Goal: Task Accomplishment & Management: Manage account settings

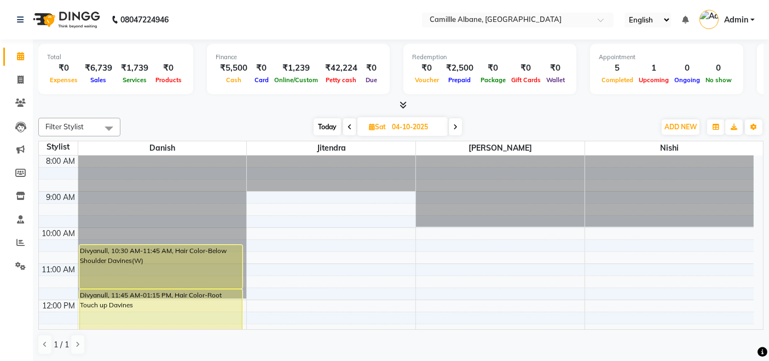
click at [404, 108] on icon at bounding box center [402, 105] width 7 height 8
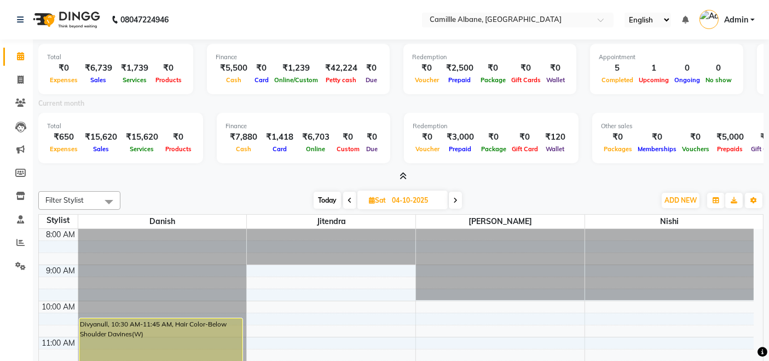
click at [440, 106] on div "Current month" at bounding box center [400, 104] width 741 height 15
click at [403, 173] on icon at bounding box center [402, 176] width 7 height 8
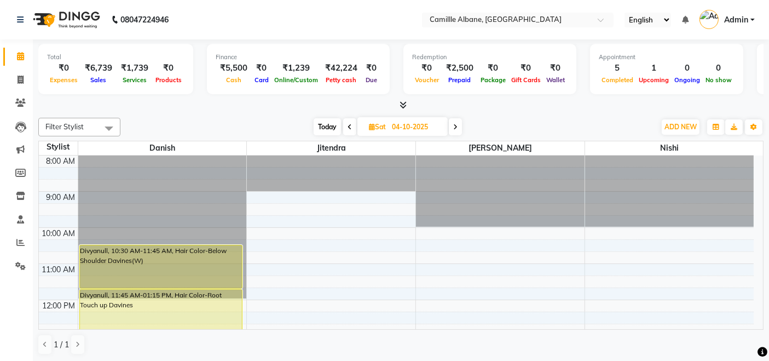
click at [509, 101] on div at bounding box center [400, 105] width 725 height 11
click at [328, 123] on span "Today" at bounding box center [326, 126] width 27 height 17
type input "03-10-2025"
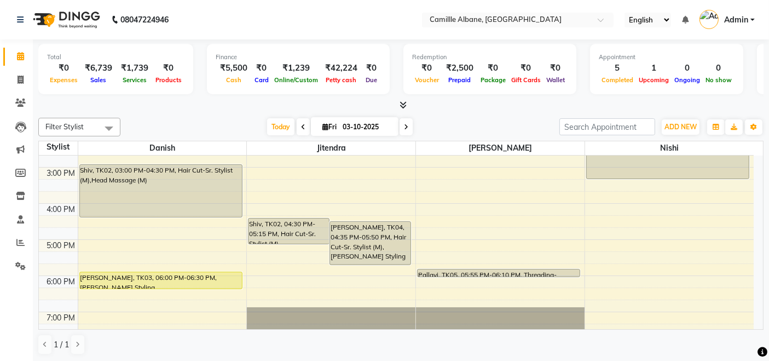
scroll to position [326, 0]
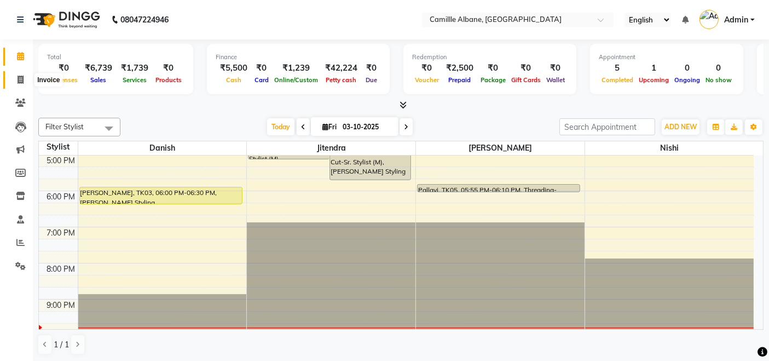
click at [18, 78] on icon at bounding box center [21, 80] width 6 height 8
select select "7025"
select select "service"
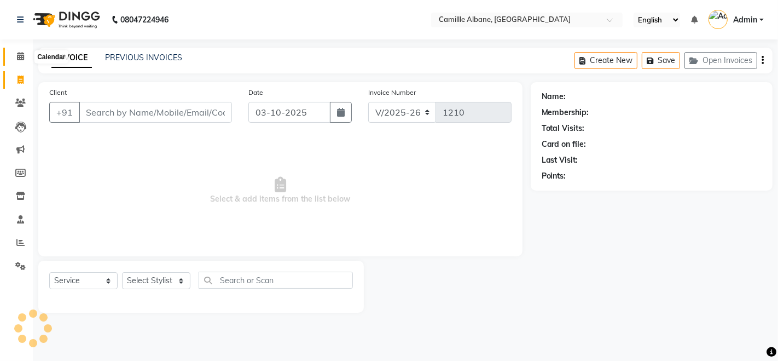
click at [20, 59] on icon at bounding box center [20, 56] width 7 height 8
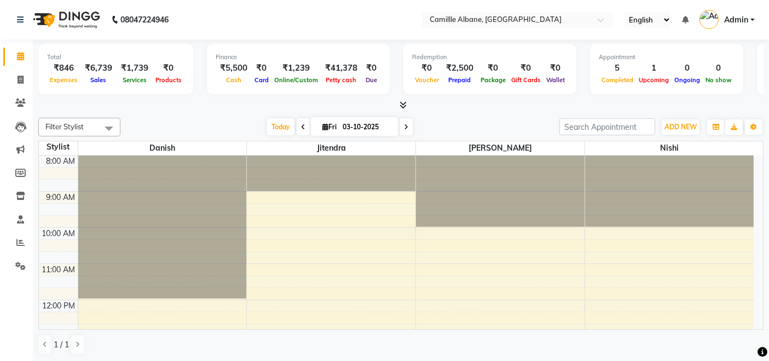
click at [195, 111] on div "Total ₹846 Expenses ₹6,739 Sales ₹1,739 Services ₹0 Products Finance ₹5,500 Cas…" at bounding box center [401, 200] width 736 height 322
click at [406, 100] on span at bounding box center [400, 105] width 11 height 11
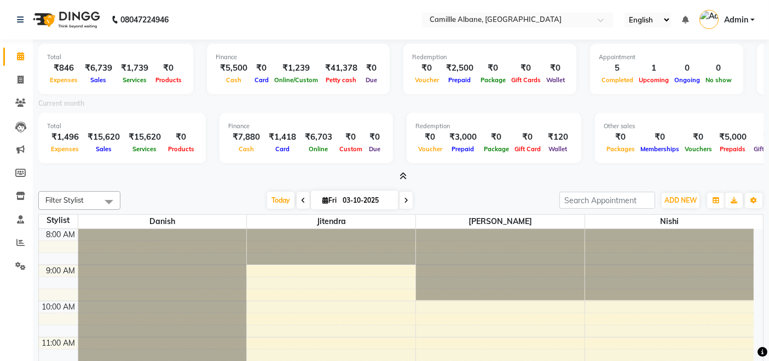
click at [458, 181] on div at bounding box center [400, 176] width 725 height 11
click at [402, 175] on icon at bounding box center [402, 176] width 7 height 8
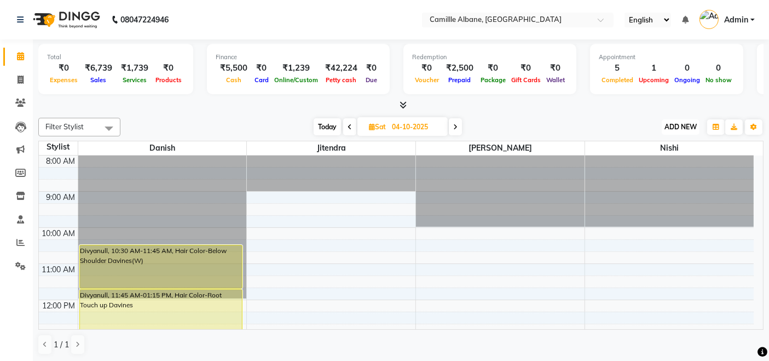
click at [675, 125] on span "ADD NEW" at bounding box center [680, 127] width 32 height 8
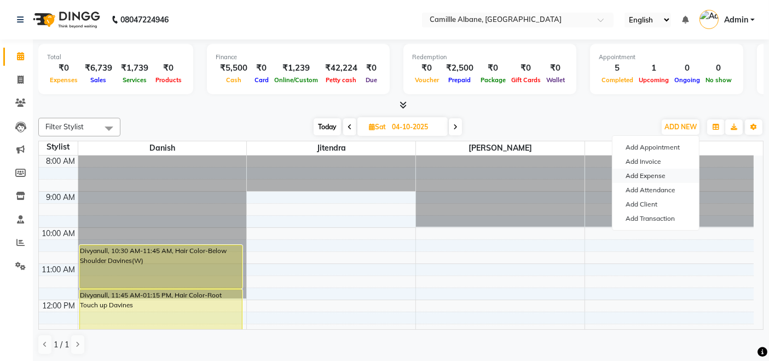
click at [660, 174] on link "Add Expense" at bounding box center [655, 176] width 86 height 14
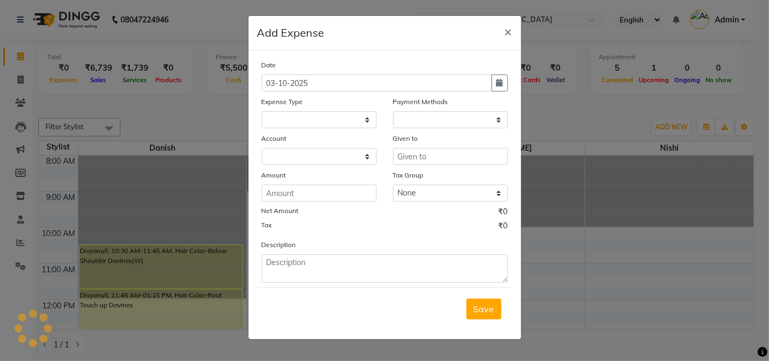
select select
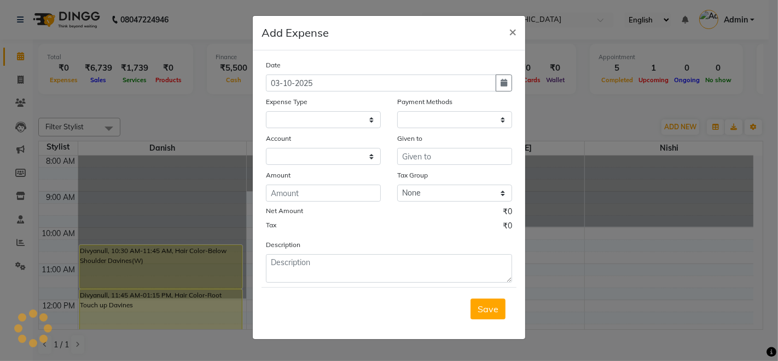
select select "1"
select select "6086"
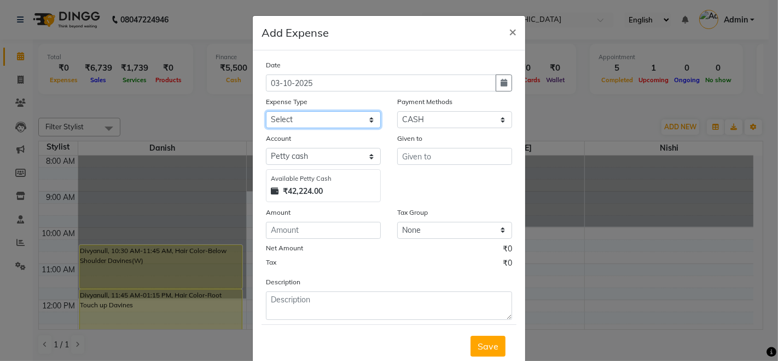
click at [344, 123] on select "Select Advance Salary Cash Adjustment as per DSR Client Snacks Equipment Fuel H…" at bounding box center [323, 119] width 115 height 17
select select "17583"
click at [266, 111] on select "Select Advance Salary Cash Adjustment as per DSR Client Snacks Equipment Fuel H…" at bounding box center [323, 119] width 115 height 17
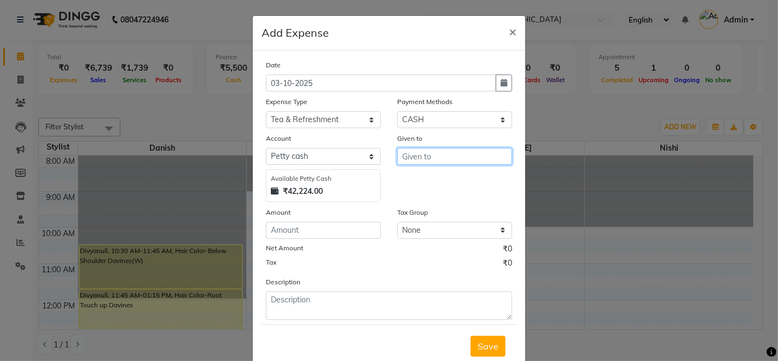
click at [425, 158] on input "text" at bounding box center [454, 156] width 115 height 17
type input "Danish"
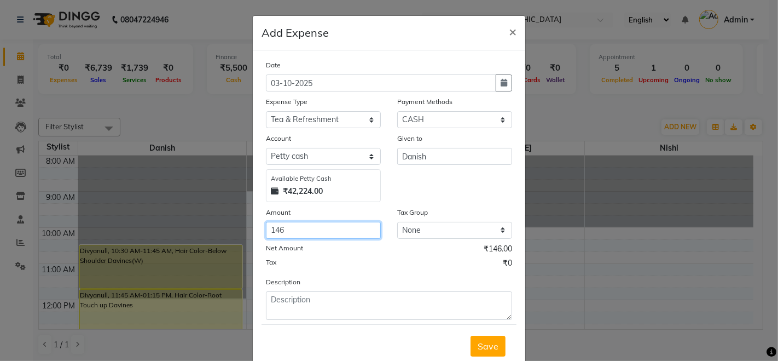
type input "146"
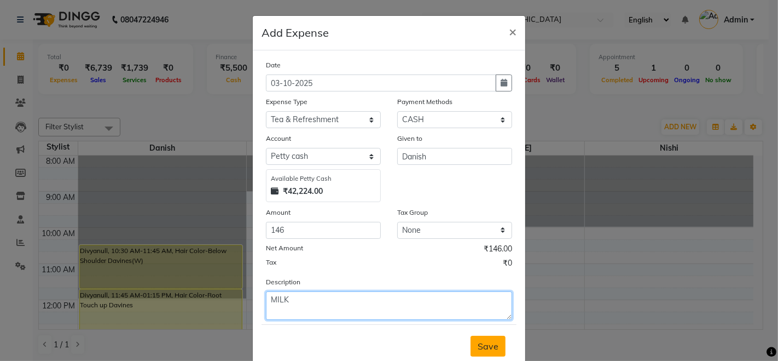
type textarea "MILK"
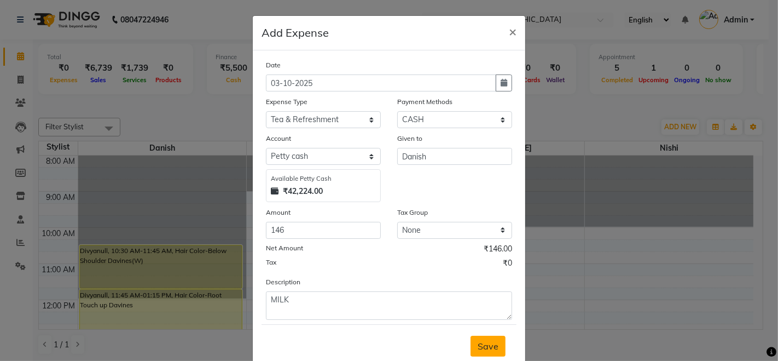
click at [478, 353] on button "Save" at bounding box center [488, 345] width 35 height 21
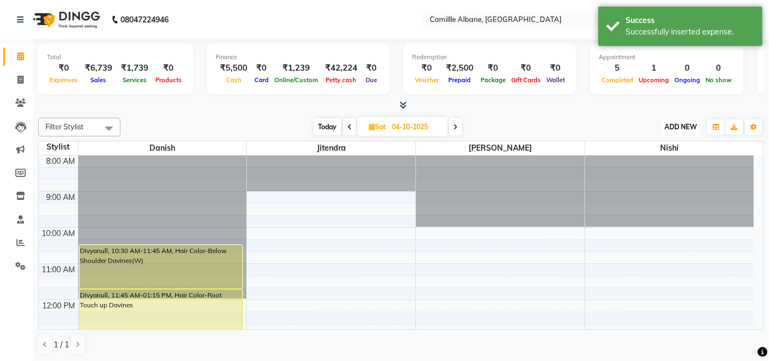
click at [689, 121] on button "ADD NEW Toggle Dropdown" at bounding box center [680, 126] width 38 height 15
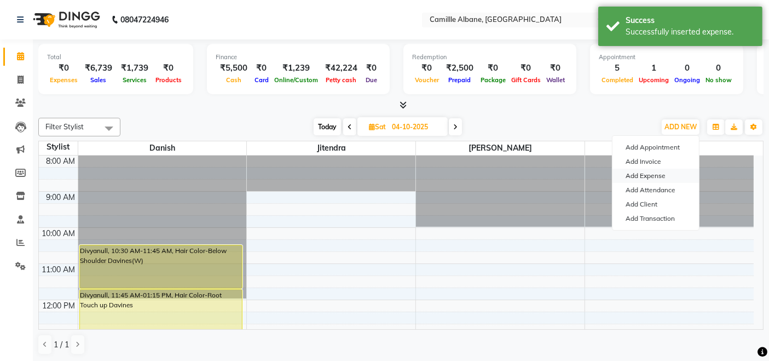
click at [656, 172] on link "Add Expense" at bounding box center [655, 176] width 86 height 14
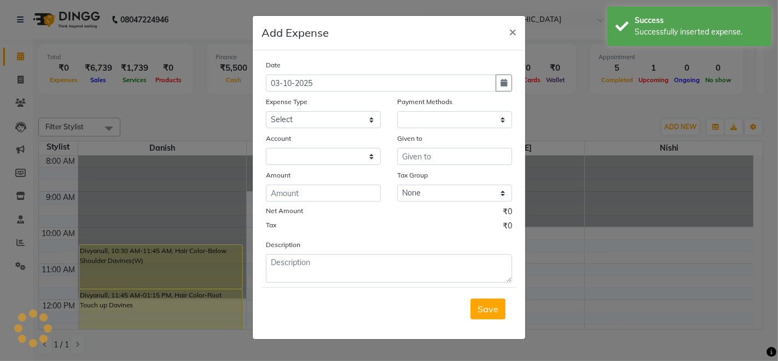
select select "1"
select select "6086"
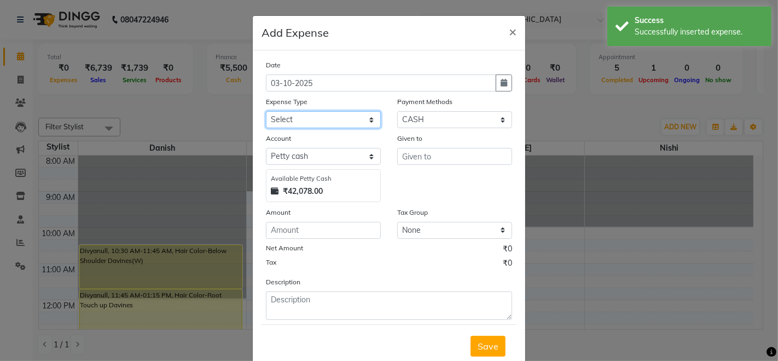
click at [304, 118] on select "Select Advance Salary Cash Adjustment as per DSR Client Snacks Equipment Fuel H…" at bounding box center [323, 119] width 115 height 17
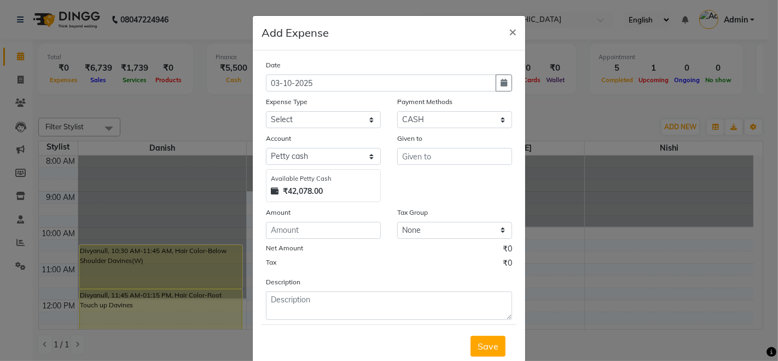
click at [417, 30] on div "Add Expense ×" at bounding box center [389, 33] width 272 height 34
click at [345, 125] on select "Select Advance Salary Cash Adjustment as per DSR Client Snacks Equipment Fuel H…" at bounding box center [323, 119] width 115 height 17
click at [395, 57] on div "Date 03-10-2025 Expense Type Select Advance Salary Cash Adjustment as per DSR C…" at bounding box center [389, 213] width 272 height 326
click at [411, 187] on div "Given to" at bounding box center [454, 166] width 131 height 69
click at [498, 187] on div "Given to" at bounding box center [454, 166] width 131 height 69
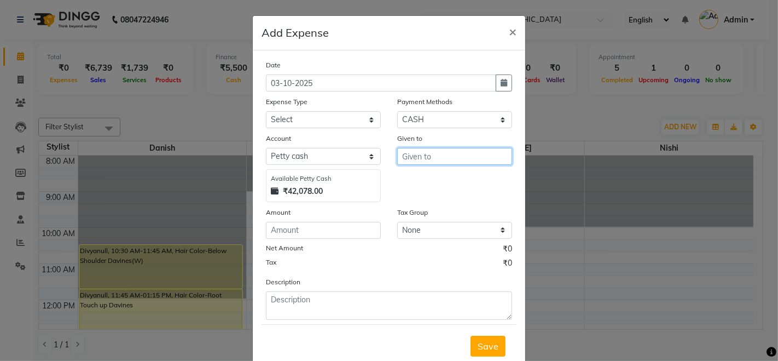
click at [452, 157] on input "text" at bounding box center [454, 156] width 115 height 17
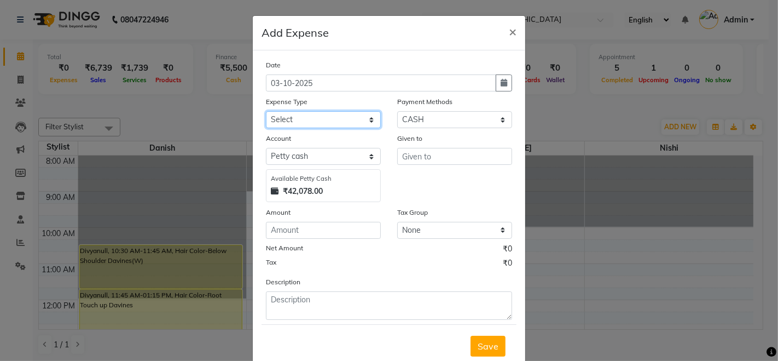
click at [347, 116] on select "Select Advance Salary Cash Adjustment as per DSR Client Snacks Equipment Fuel H…" at bounding box center [323, 119] width 115 height 17
select select "17596"
click at [266, 111] on select "Select Advance Salary Cash Adjustment as per DSR Client Snacks Equipment Fuel H…" at bounding box center [323, 119] width 115 height 17
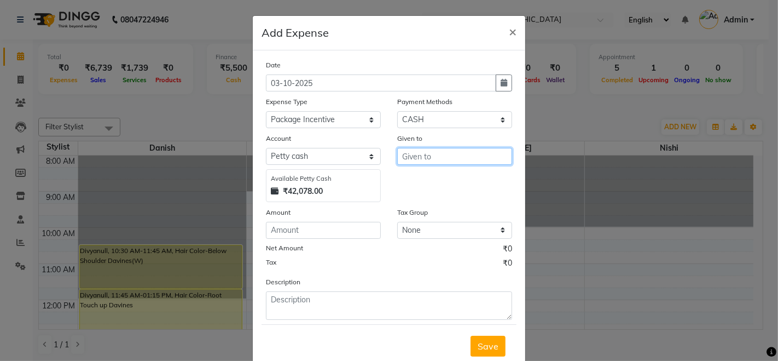
click at [427, 155] on input "text" at bounding box center [454, 156] width 115 height 17
click at [411, 194] on span "Nis" at bounding box center [417, 196] width 13 height 11
type input "Nishi"
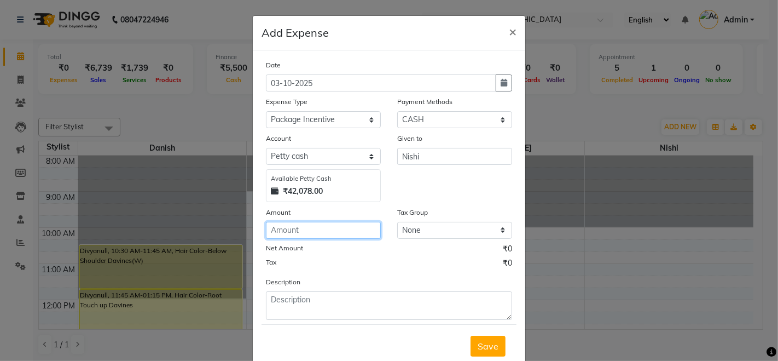
click at [280, 233] on input "number" at bounding box center [323, 230] width 115 height 17
type input "100"
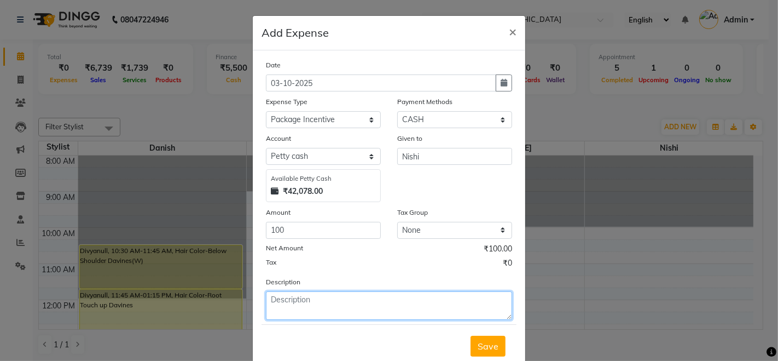
click at [308, 304] on textarea at bounding box center [389, 305] width 246 height 28
type textarea "n"
type textarea "Nishi Package"
click at [385, 303] on textarea "Nishi Package" at bounding box center [389, 305] width 246 height 28
click at [393, 306] on textarea "Nishi Package %K" at bounding box center [389, 305] width 246 height 28
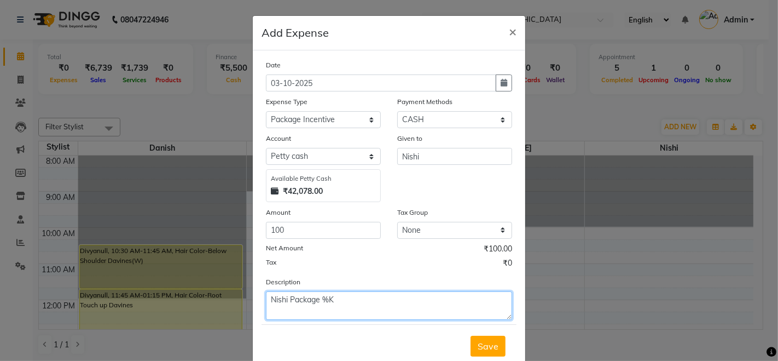
click at [393, 306] on textarea "Nishi Package %K" at bounding box center [389, 305] width 246 height 28
type textarea "Nishi Package 5K"
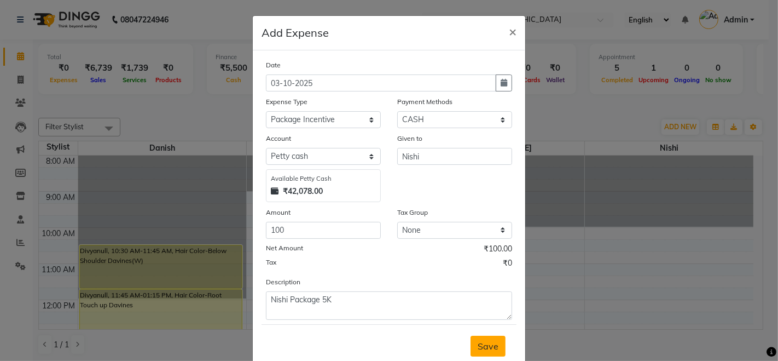
click at [495, 353] on button "Save" at bounding box center [488, 345] width 35 height 21
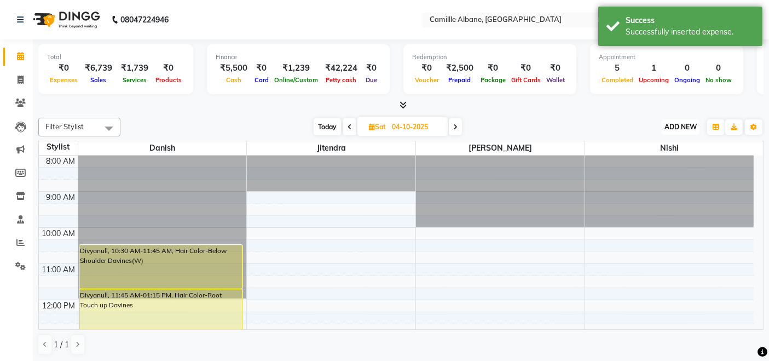
click at [693, 123] on span "ADD NEW" at bounding box center [680, 127] width 32 height 8
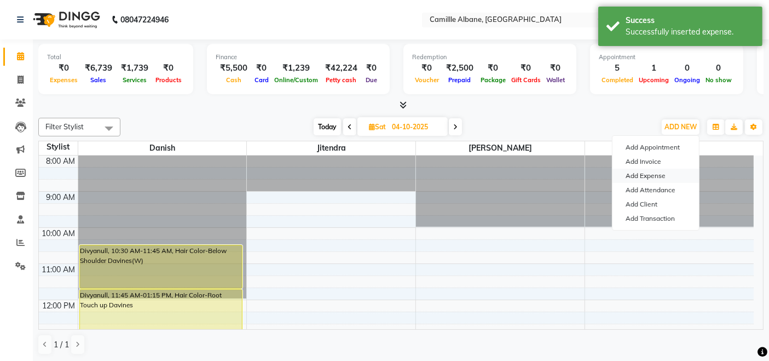
click at [663, 174] on link "Add Expense" at bounding box center [655, 176] width 86 height 14
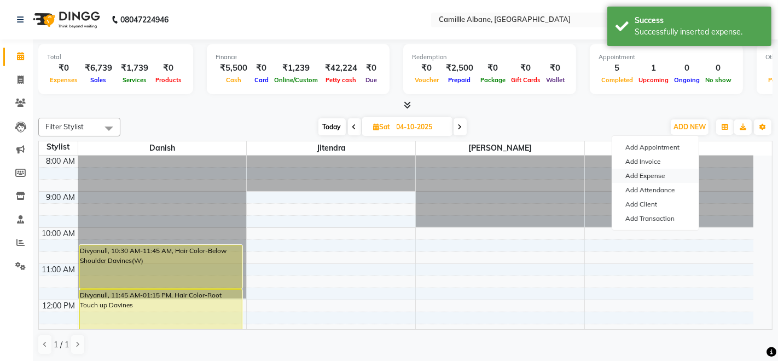
select select "6087"
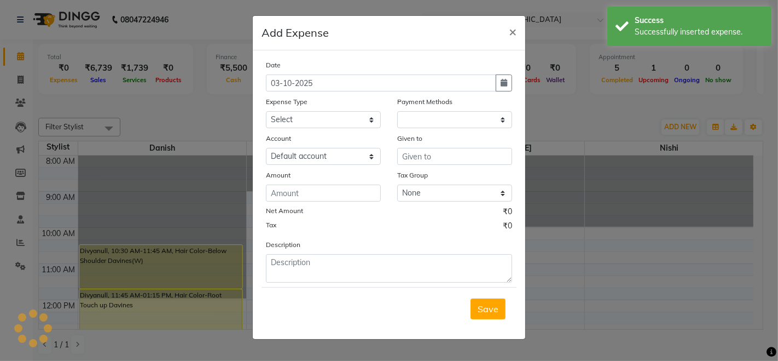
select select "1"
select select "6086"
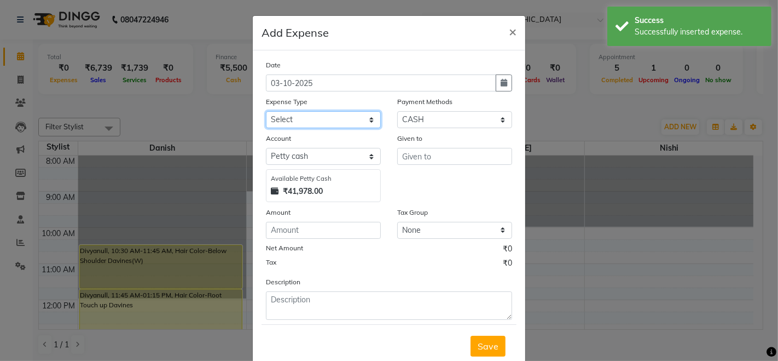
click at [323, 117] on select "Select Advance Salary Cash Adjustment as per DSR Client Snacks Equipment Fuel H…" at bounding box center [323, 119] width 115 height 17
select select "18321"
click at [266, 111] on select "Select Advance Salary Cash Adjustment as per DSR Client Snacks Equipment Fuel H…" at bounding box center [323, 119] width 115 height 17
click at [360, 126] on select "Select Advance Salary Cash Adjustment as per DSR Client Snacks Equipment Fuel H…" at bounding box center [323, 119] width 115 height 17
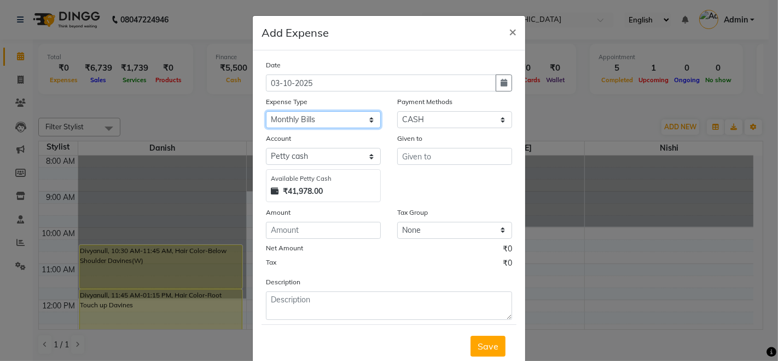
click at [266, 111] on select "Select Advance Salary Cash Adjustment as per DSR Client Snacks Equipment Fuel H…" at bounding box center [323, 119] width 115 height 17
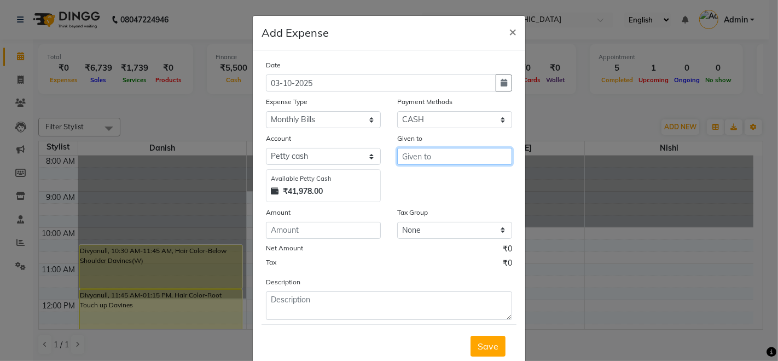
click at [427, 159] on input "text" at bounding box center [454, 156] width 115 height 17
type input "GHMC Garbage"
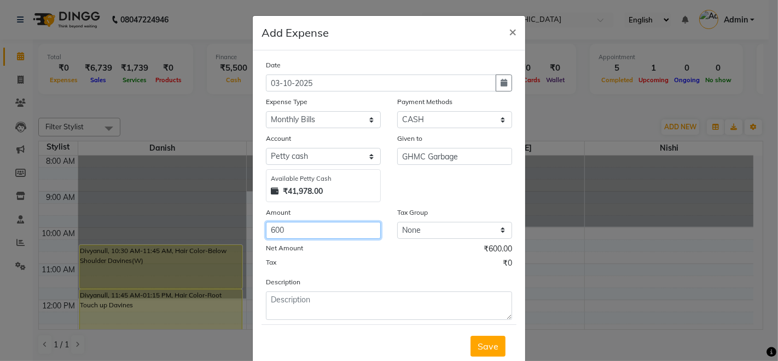
type input "600"
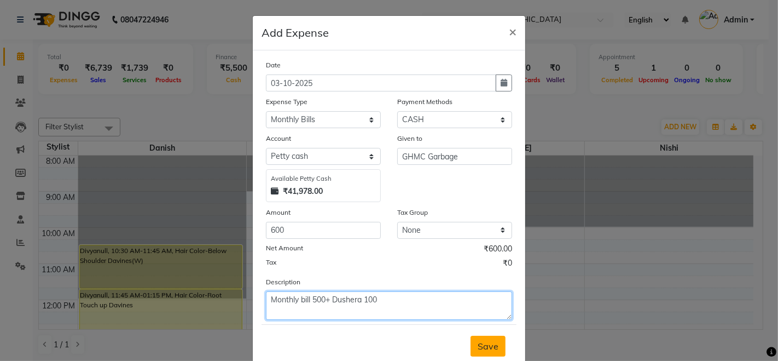
type textarea "Monthly bill 500+ Dushera 100"
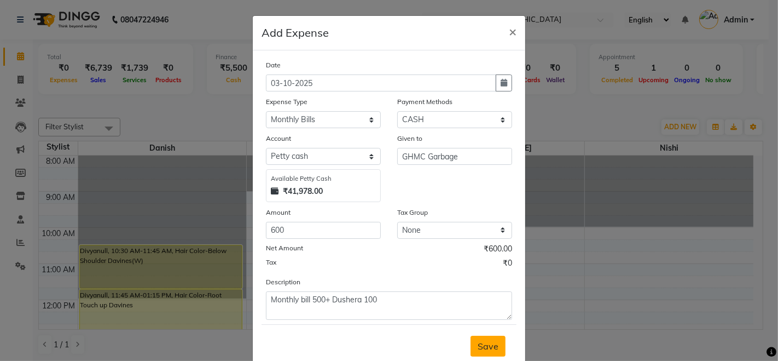
click at [481, 344] on span "Save" at bounding box center [488, 345] width 21 height 11
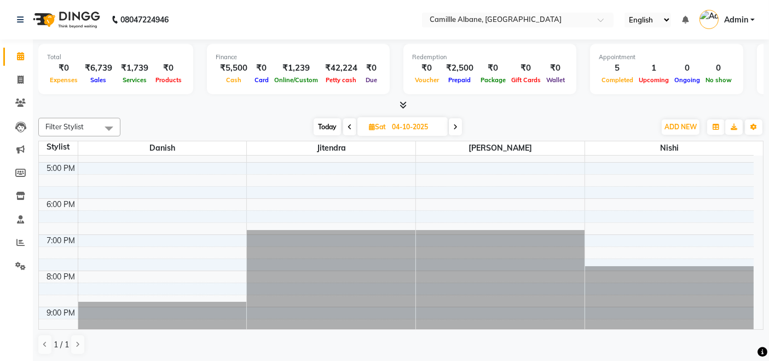
scroll to position [326, 0]
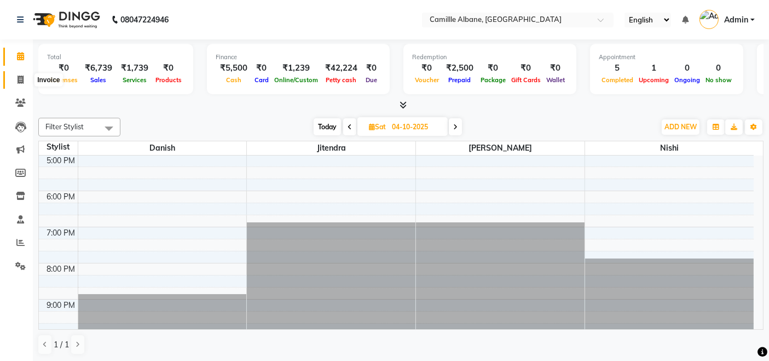
click at [20, 80] on icon at bounding box center [21, 80] width 6 height 8
select select "service"
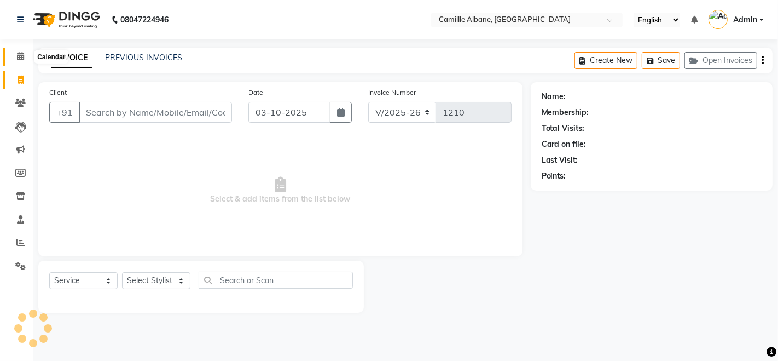
click at [22, 55] on icon at bounding box center [20, 56] width 7 height 8
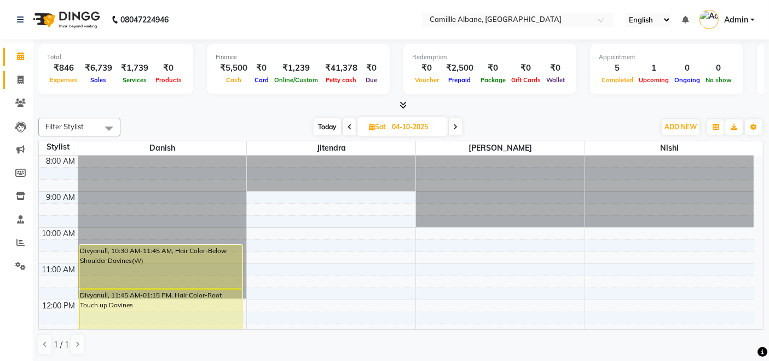
click at [21, 81] on icon at bounding box center [21, 80] width 6 height 8
select select "service"
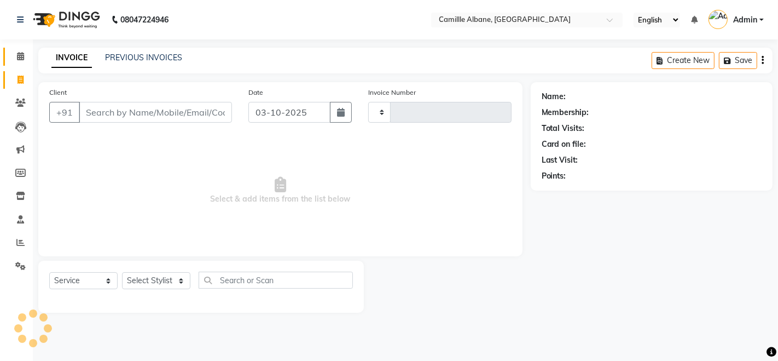
type input "1210"
select select "7025"
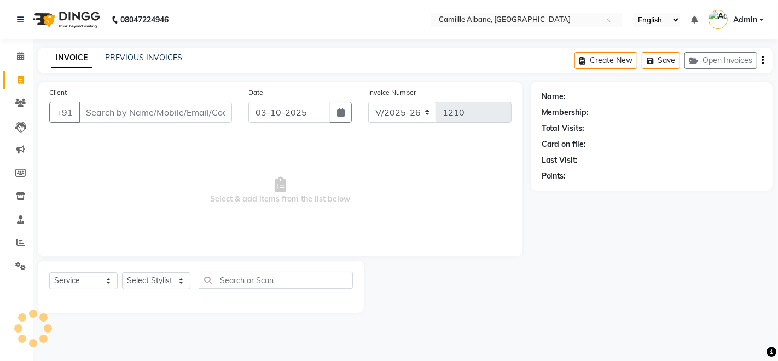
click at [119, 49] on div "INVOICE PREVIOUS INVOICES Create New Save Open Invoices" at bounding box center [405, 61] width 734 height 26
click at [121, 57] on link "PREVIOUS INVOICES" at bounding box center [143, 58] width 77 height 10
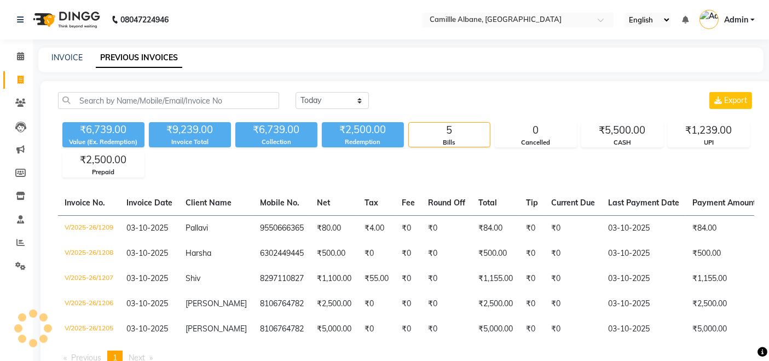
scroll to position [48, 0]
